Goal: Transaction & Acquisition: Purchase product/service

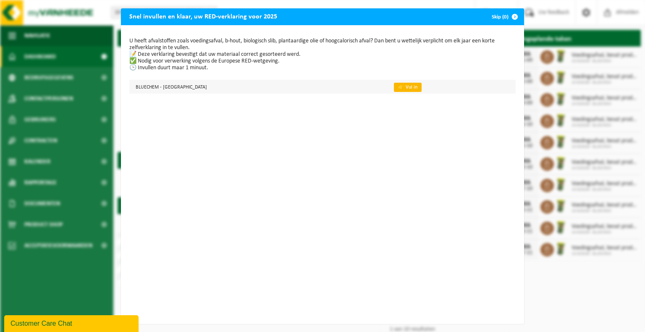
click at [394, 91] on link "👉 Vul in" at bounding box center [408, 87] width 28 height 9
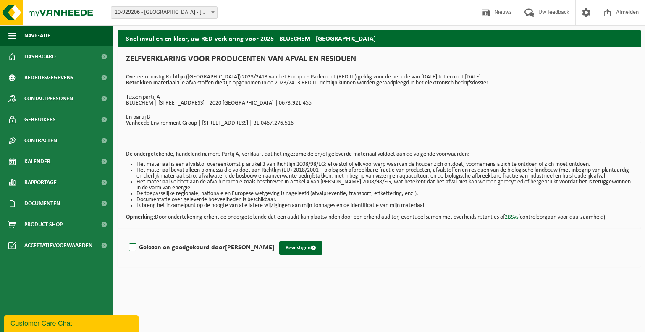
click at [136, 253] on label "Gelezen en goedgekeurd door JUSTYNA KONCZYK" at bounding box center [200, 248] width 147 height 13
click at [274, 237] on input "Gelezen en goedgekeurd door JUSTYNA KONCZYK" at bounding box center [274, 237] width 0 height 0
checkbox input "true"
click at [306, 254] on button "Bevestigen" at bounding box center [300, 248] width 43 height 13
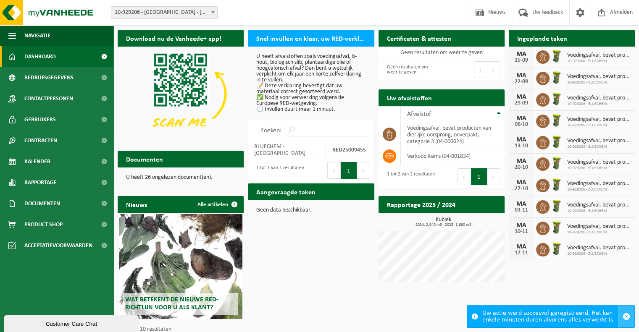
click at [628, 315] on span "button" at bounding box center [627, 317] width 8 height 8
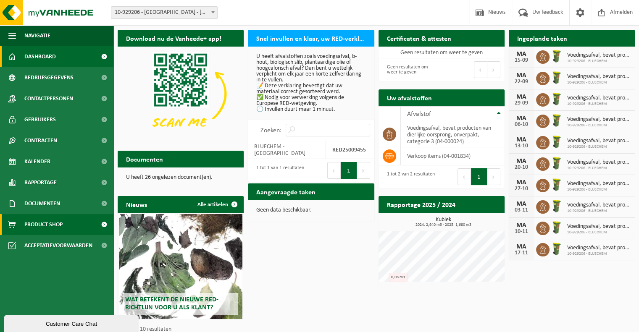
click at [51, 230] on span "Product Shop" at bounding box center [43, 224] width 38 height 21
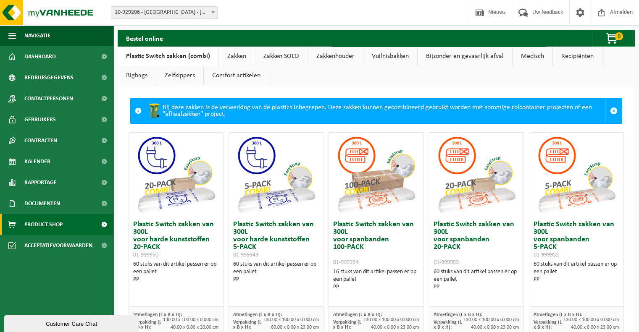
click at [240, 62] on link "Zakken" at bounding box center [237, 56] width 36 height 19
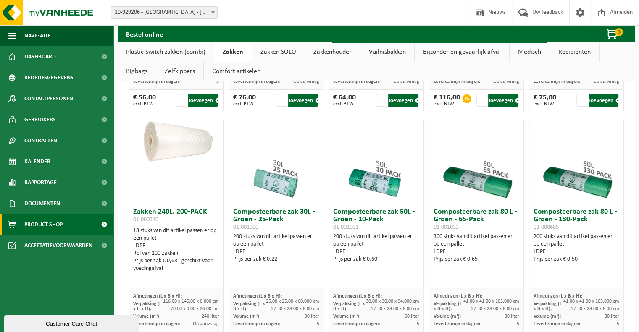
scroll to position [336, 0]
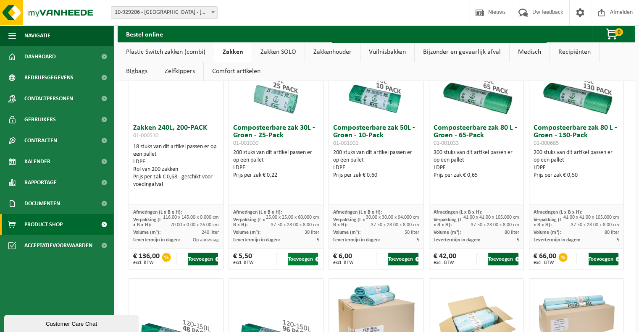
click at [292, 259] on button "Toevoegen" at bounding box center [303, 259] width 30 height 13
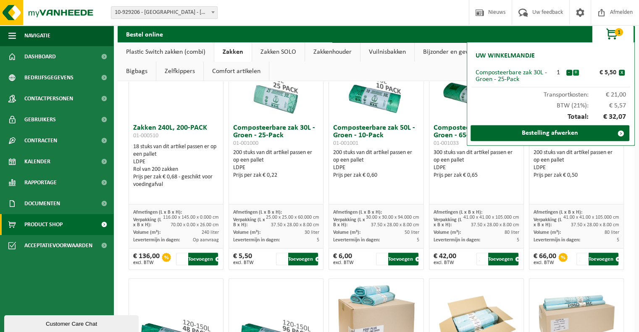
click at [576, 72] on button "+" at bounding box center [576, 73] width 6 height 6
click at [464, 34] on div "Bestel online 5 Uw winkelmandje Composteerbare zak 30L - Groen - 25-Pack 5 - + …" at bounding box center [376, 34] width 517 height 17
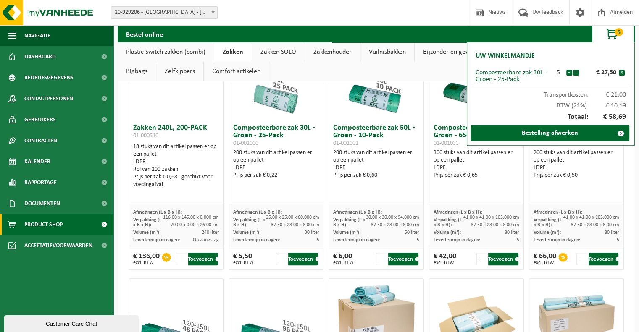
click at [303, 72] on ul "Plastic Switch zakken (combi) Zakken Zakken SOLO Zakkenhouder Vuilnisbakken Bij…" at bounding box center [376, 61] width 517 height 39
click at [568, 74] on button "-" at bounding box center [569, 73] width 6 height 6
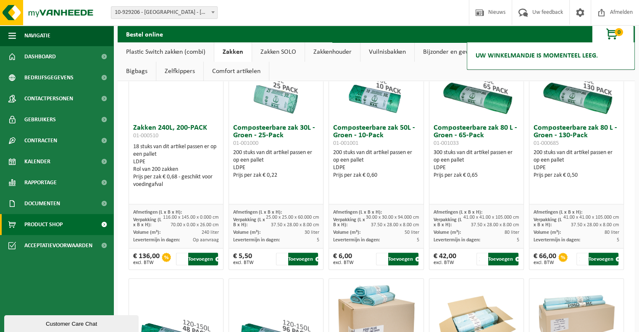
click at [568, 74] on ul "Plastic Switch zakken (combi) Zakken Zakken SOLO Zakkenhouder Vuilnisbakken Bij…" at bounding box center [376, 61] width 517 height 39
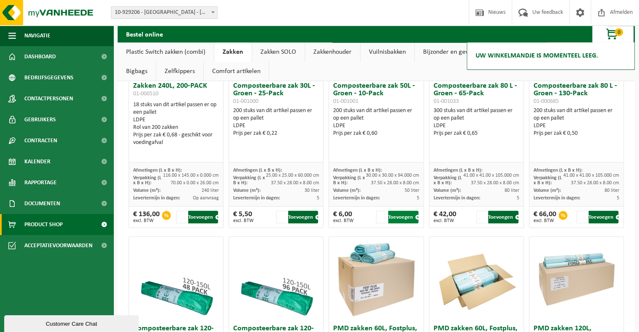
click at [410, 219] on button "Toevoegen" at bounding box center [403, 217] width 30 height 13
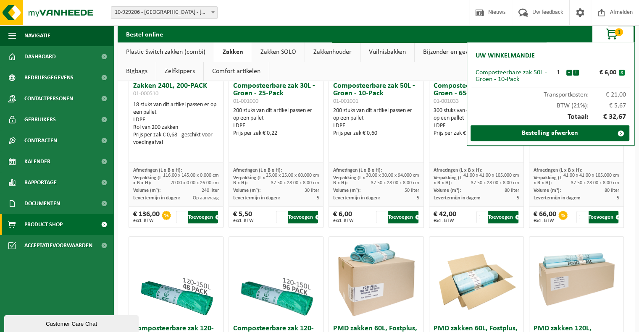
click at [620, 74] on button "x" at bounding box center [622, 73] width 6 height 6
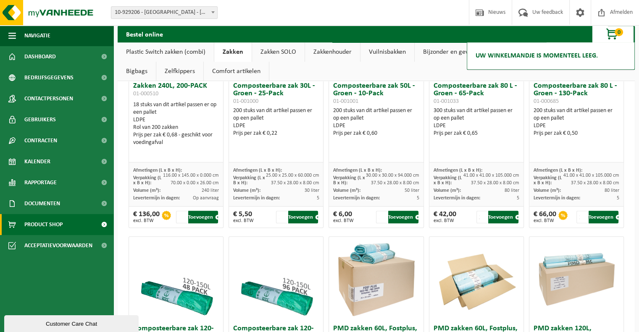
click at [620, 74] on ul "Plastic Switch zakken (combi) Zakken Zakken SOLO Zakkenhouder Vuilnisbakken Bij…" at bounding box center [376, 61] width 517 height 39
click at [615, 57] on div at bounding box center [615, 57] width 0 height 0
click at [407, 216] on button "Toevoegen" at bounding box center [403, 217] width 30 height 13
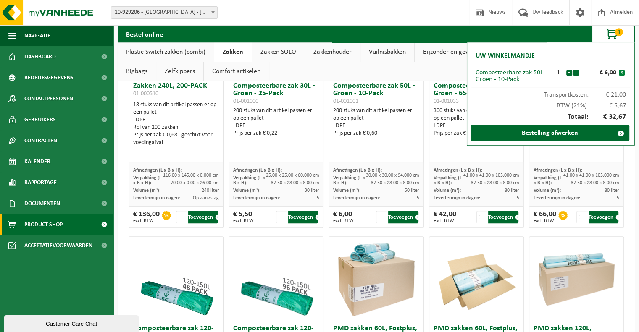
click at [620, 74] on button "x" at bounding box center [622, 73] width 6 height 6
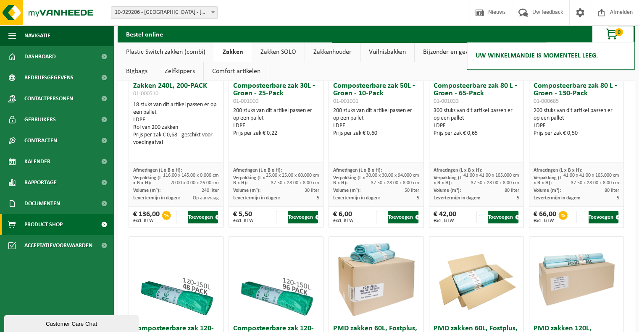
click at [583, 60] on h2 "Uw winkelmandje is momenteel leeg." at bounding box center [536, 56] width 131 height 18
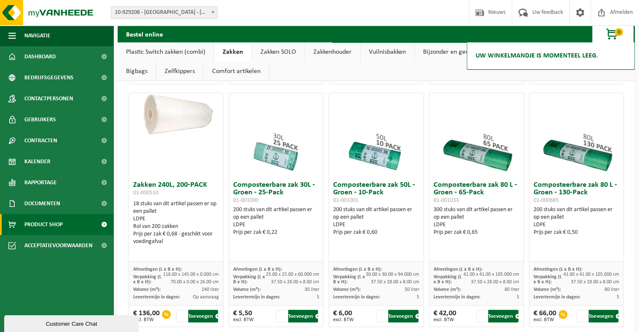
scroll to position [294, 0]
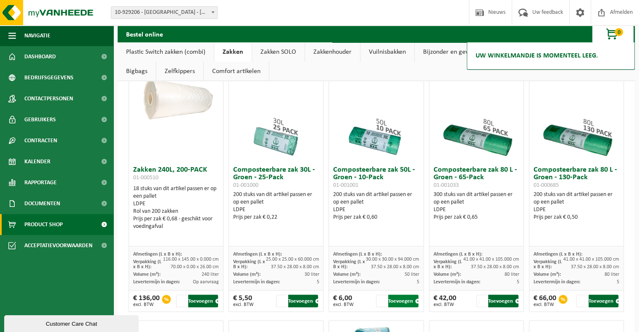
click at [405, 300] on button "Toevoegen" at bounding box center [403, 301] width 30 height 13
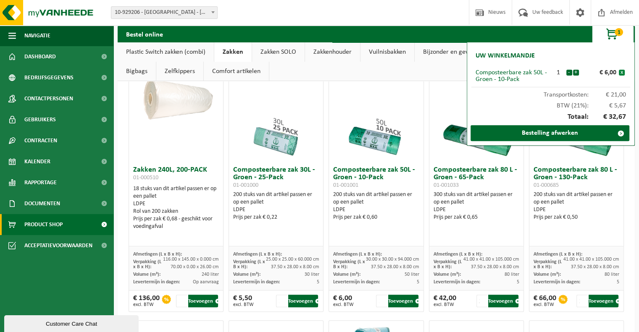
click at [620, 73] on button "x" at bounding box center [622, 73] width 6 height 6
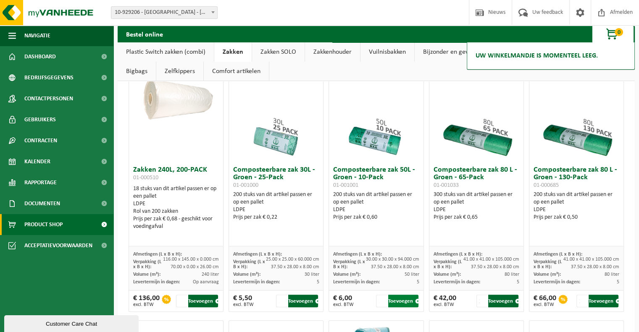
click at [407, 302] on button "Toevoegen" at bounding box center [403, 301] width 30 height 13
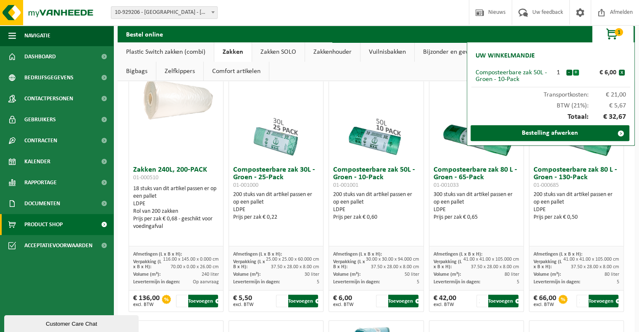
click at [575, 73] on button "+" at bounding box center [576, 73] width 6 height 6
click at [568, 74] on button "-" at bounding box center [569, 73] width 6 height 6
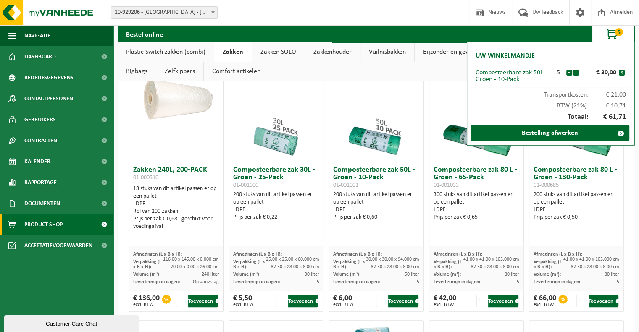
scroll to position [585, 0]
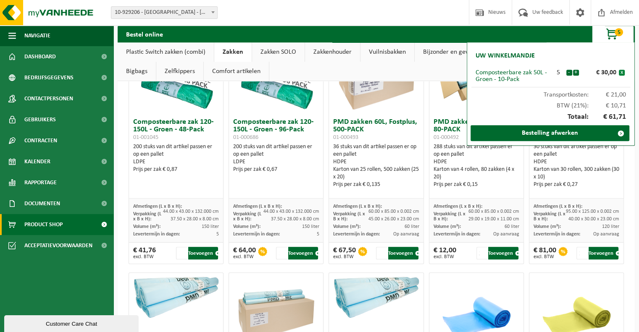
click at [622, 74] on button "x" at bounding box center [622, 73] width 6 height 6
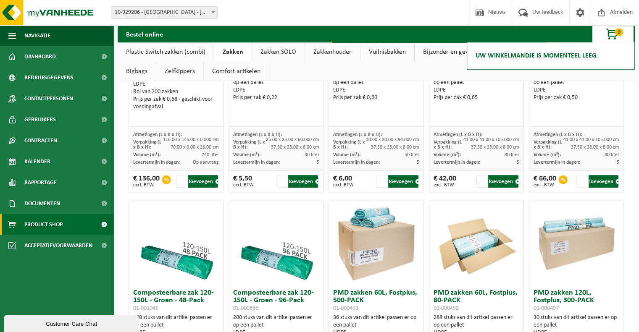
scroll to position [375, 0]
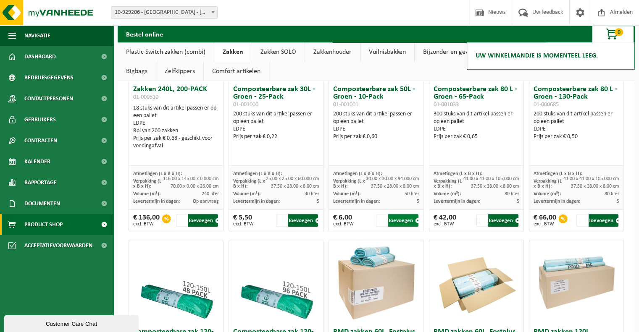
click at [405, 222] on button "Toevoegen" at bounding box center [403, 220] width 30 height 13
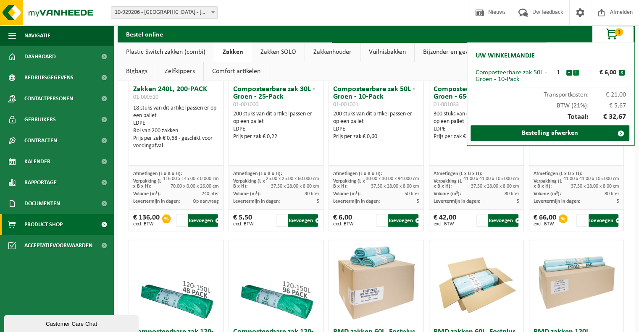
click at [575, 74] on button "+" at bounding box center [576, 73] width 6 height 6
click at [575, 73] on button "+" at bounding box center [576, 73] width 6 height 6
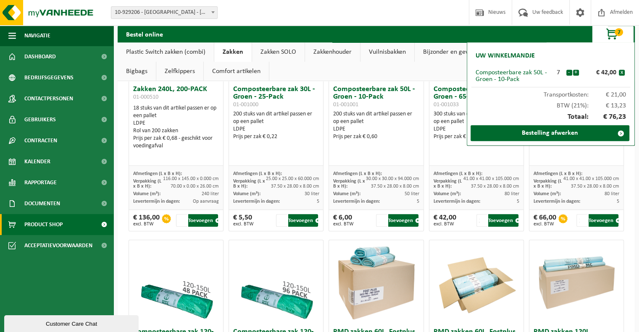
click at [447, 71] on ul "Plastic Switch zakken (combi) Zakken Zakken SOLO Zakkenhouder Vuilnisbakken Bij…" at bounding box center [376, 61] width 517 height 39
click at [578, 72] on button "+" at bounding box center [576, 73] width 6 height 6
click at [568, 73] on button "-" at bounding box center [569, 73] width 6 height 6
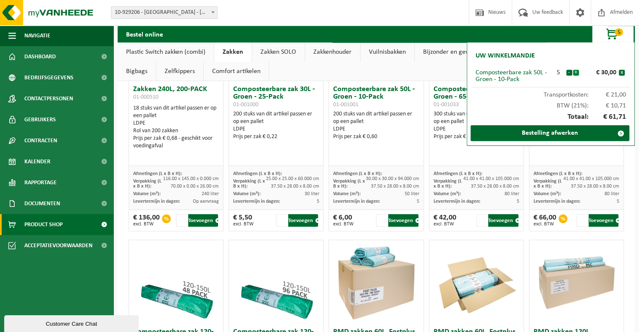
click at [577, 73] on button "+" at bounding box center [576, 73] width 6 height 6
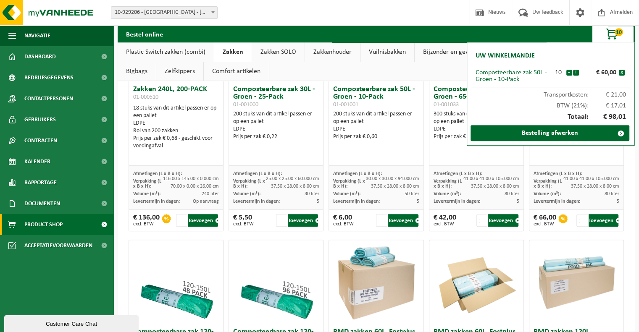
click at [435, 70] on ul "Plastic Switch zakken (combi) Zakken Zakken SOLO Zakkenhouder Vuilnisbakken Bij…" at bounding box center [376, 61] width 517 height 39
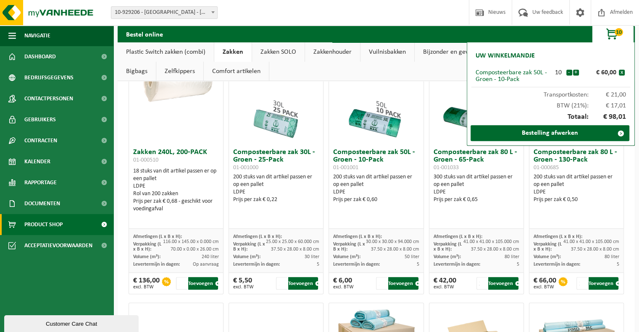
scroll to position [291, 0]
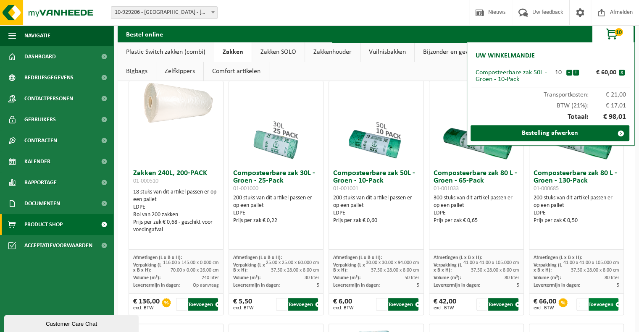
click at [593, 305] on button "Toevoegen" at bounding box center [604, 304] width 30 height 13
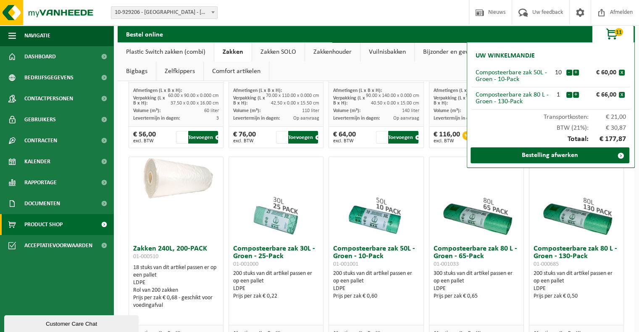
scroll to position [207, 0]
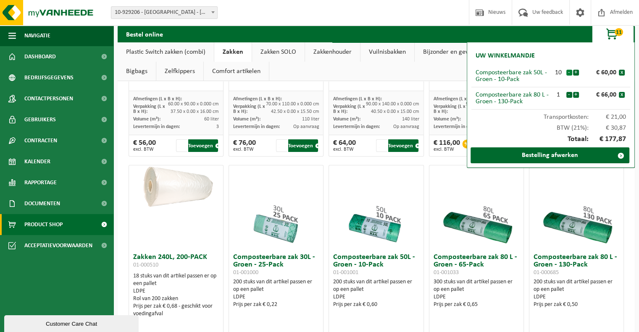
click at [570, 72] on button "-" at bounding box center [569, 73] width 6 height 6
click at [578, 72] on button "+" at bounding box center [576, 73] width 6 height 6
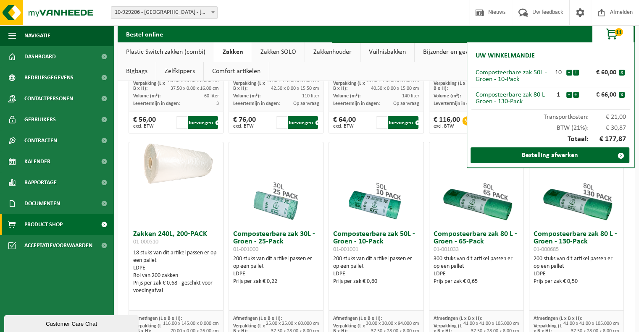
scroll to position [249, 0]
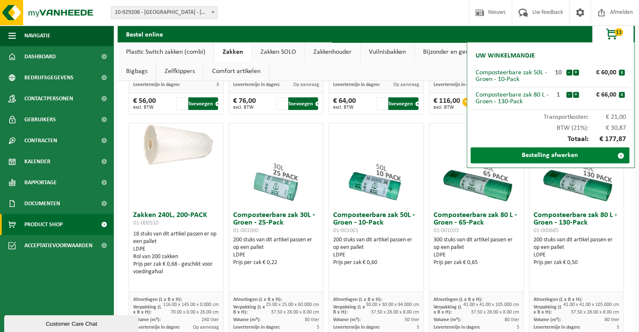
click at [548, 158] on link "Bestelling afwerken" at bounding box center [549, 155] width 159 height 16
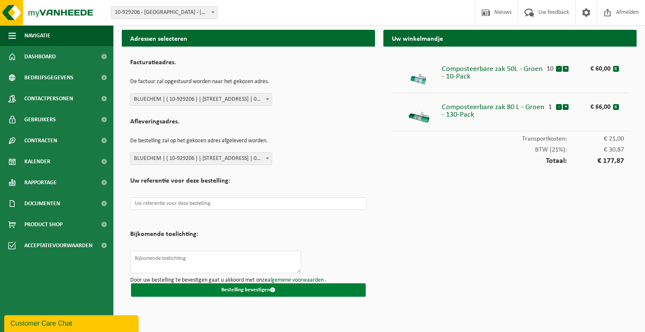
click at [244, 288] on button "Bestelling bevestigen" at bounding box center [248, 290] width 235 height 13
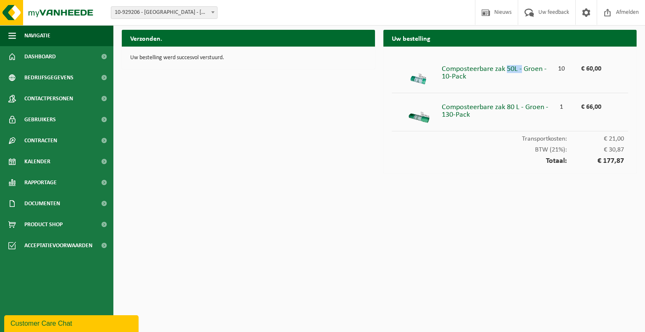
drag, startPoint x: 507, startPoint y: 68, endPoint x: 521, endPoint y: 68, distance: 14.3
click at [521, 68] on div "Composteerbare zak 50L - Groen - 10-Pack" at bounding box center [499, 70] width 114 height 19
click at [519, 71] on div "Composteerbare zak 50L - Groen - 10-Pack" at bounding box center [499, 70] width 114 height 19
drag, startPoint x: 443, startPoint y: 115, endPoint x: 474, endPoint y: 113, distance: 31.1
click at [474, 113] on div "Composteerbare zak 80 L - Groen - 130-Pack" at bounding box center [499, 109] width 114 height 19
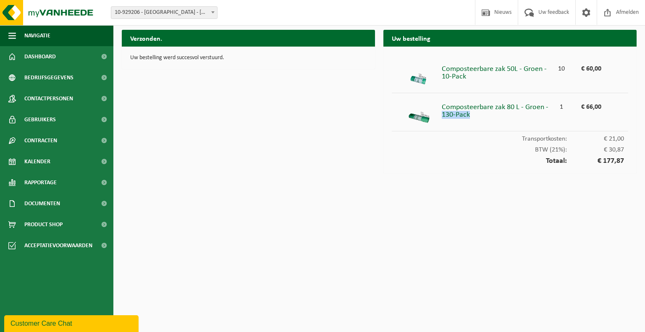
click at [474, 113] on div "Composteerbare zak 80 L - Groen - 130-Pack" at bounding box center [499, 109] width 114 height 19
drag, startPoint x: 514, startPoint y: 107, endPoint x: 528, endPoint y: 105, distance: 13.9
click at [528, 105] on div "Composteerbare zak 80 L - Groen - 130-Pack" at bounding box center [499, 109] width 114 height 19
click at [509, 107] on div "Composteerbare zak 80 L - Groen - 130-Pack" at bounding box center [499, 109] width 114 height 19
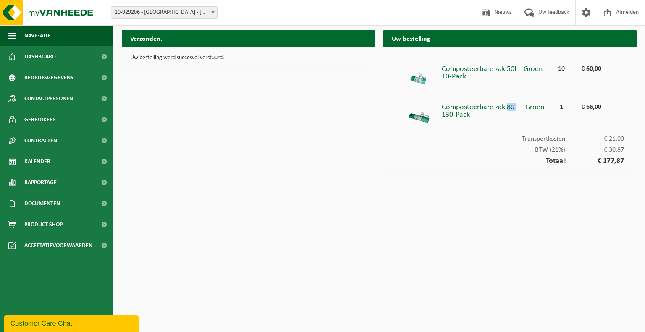
click at [509, 107] on div "Composteerbare zak 80 L - Groen - 130-Pack" at bounding box center [499, 109] width 114 height 19
